Goal: Submit feedback/report problem: Submit feedback/report problem

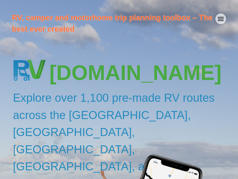
scroll to position [1674, 0]
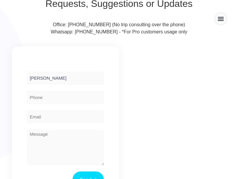
scroll to position [204, 0]
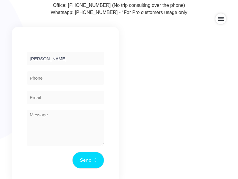
type input "[PERSON_NAME]"
type input "8054002077"
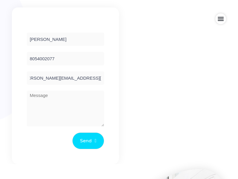
scroll to position [0, 11]
type input "[PERSON_NAME][EMAIL_ADDRESS][DOMAIN_NAME]"
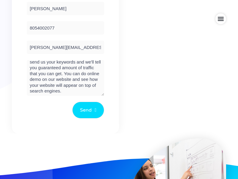
scroll to position [41, 0]
type textarea "We can place your website banner on top position in search engines when someone…"
click at [87, 118] on button "Send" at bounding box center [88, 109] width 32 height 17
